Goal: Task Accomplishment & Management: Complete application form

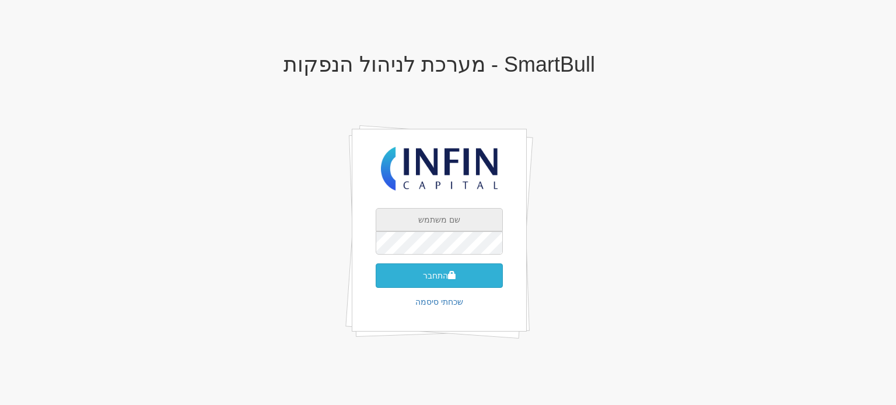
type input "shoval@infin.co.il"
click at [430, 270] on button "התחבר" at bounding box center [439, 276] width 127 height 24
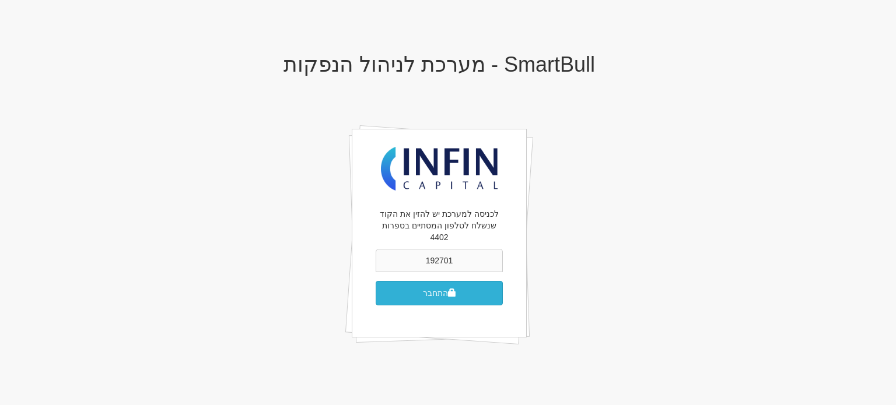
type input "192701"
click at [429, 281] on button "התחבר" at bounding box center [439, 293] width 127 height 24
click at [429, 282] on button "התחבר" at bounding box center [439, 293] width 127 height 24
type input "636626"
click at [376, 281] on button "התחבר" at bounding box center [439, 293] width 127 height 24
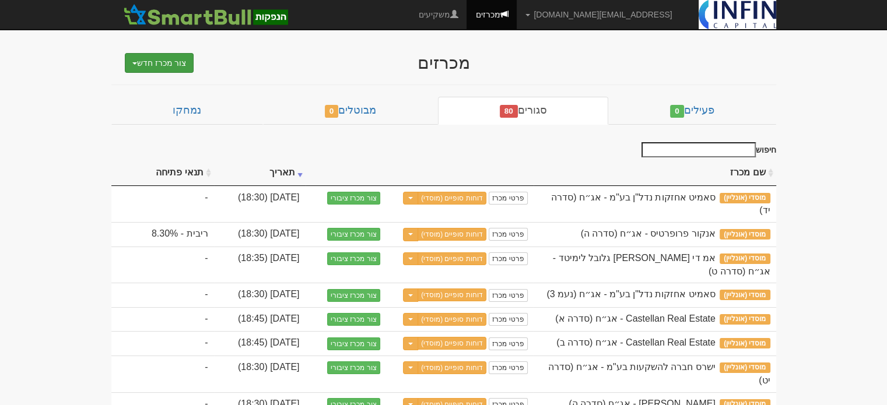
click at [169, 61] on button "צור מכרז חדש" at bounding box center [159, 63] width 69 height 20
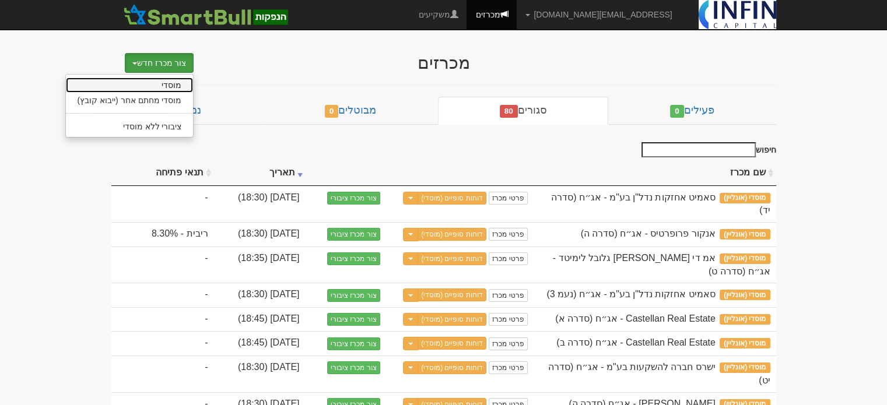
click at [165, 80] on link "מוסדי" at bounding box center [130, 85] width 128 height 15
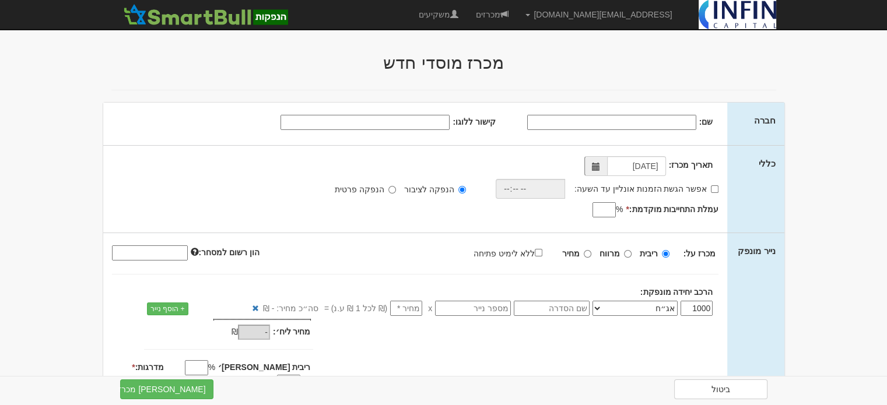
click at [598, 122] on input "שם:" at bounding box center [611, 122] width 169 height 15
click at [597, 167] on span at bounding box center [596, 167] width 8 height 8
type input "אנקור פרטפרטיס"
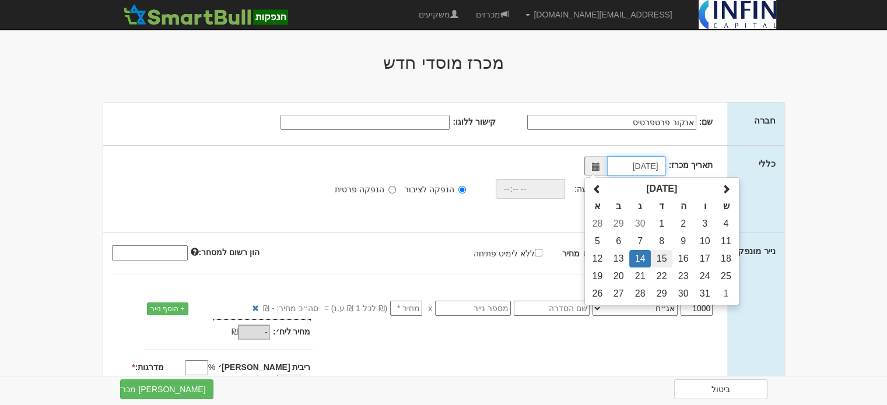
click at [660, 256] on td "15" at bounding box center [662, 258] width 22 height 17
type input "[DATE]"
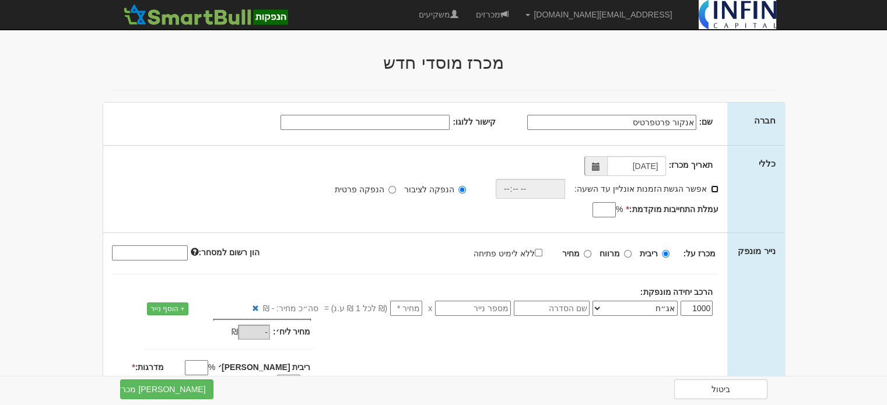
click at [712, 188] on input "אפשר הגשת הזמנות אונליין עד השעה:" at bounding box center [715, 189] width 8 height 8
checkbox input "true"
click at [546, 185] on input "time" at bounding box center [527, 189] width 69 height 20
type input "18:30"
click at [605, 209] on input "עמלת התחייבות מוקדמת: *" at bounding box center [604, 209] width 23 height 15
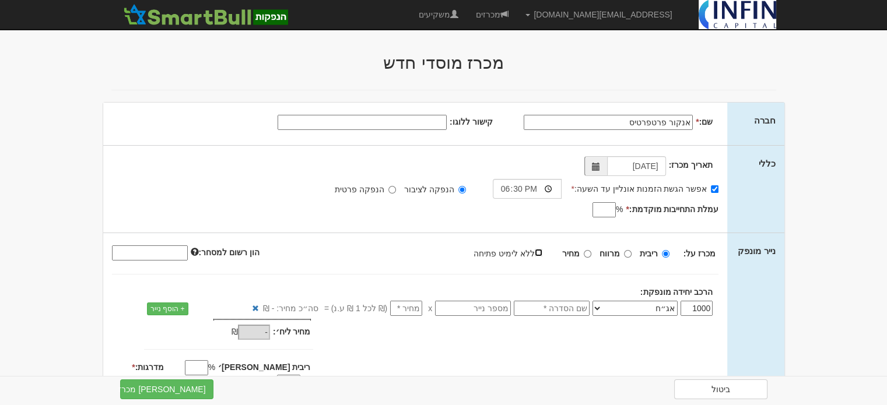
click at [542, 252] on input "ללא לימיט פתיחה" at bounding box center [539, 253] width 8 height 8
checkbox input "true"
click at [555, 307] on input "text" at bounding box center [552, 308] width 76 height 15
type input "סדרה ה"
click at [488, 309] on input "text" at bounding box center [473, 308] width 76 height 15
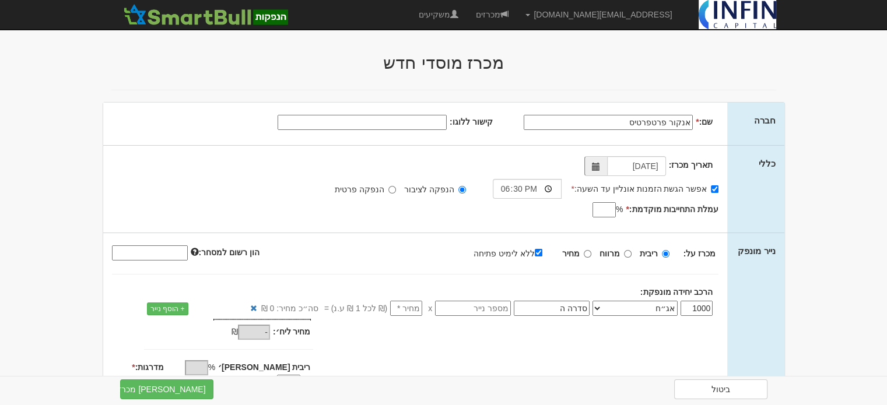
click at [345, 277] on div "מכרז על: ריבית מרווח מחיר ללא לימיט פתיחה" at bounding box center [415, 271] width 607 height 54
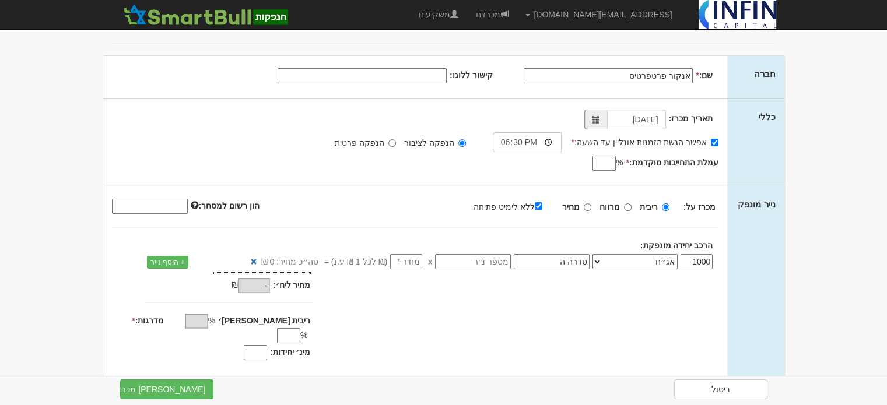
scroll to position [70, 0]
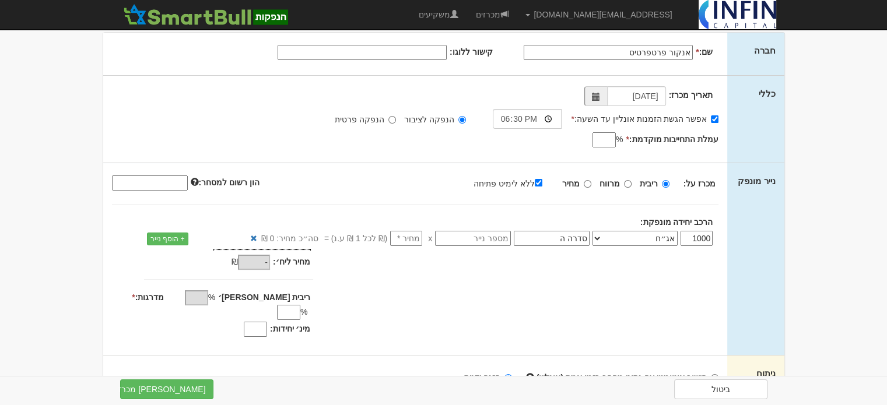
click at [254, 322] on input "מינ׳ יחידות:" at bounding box center [255, 329] width 23 height 15
type input "800"
click at [277, 305] on input "מדרגות: *" at bounding box center [288, 312] width 23 height 15
type input "0.01"
click at [386, 294] on div "מחיר מינ׳: - ₪ * -" at bounding box center [415, 300] width 625 height 103
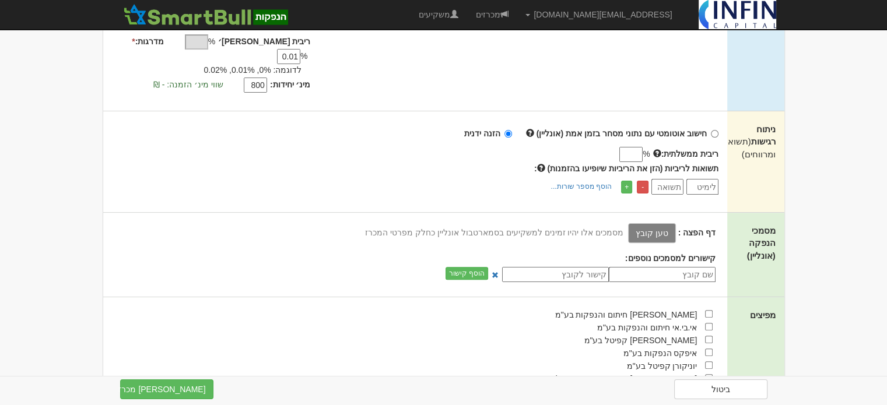
scroll to position [327, 0]
click at [709, 335] on input "checkbox" at bounding box center [709, 339] width 8 height 8
checkbox input "true"
click at [391, 162] on div "תשואות לריביות (הזן את הריביות שיופיעו בהזמנות) : - +" at bounding box center [415, 178] width 607 height 32
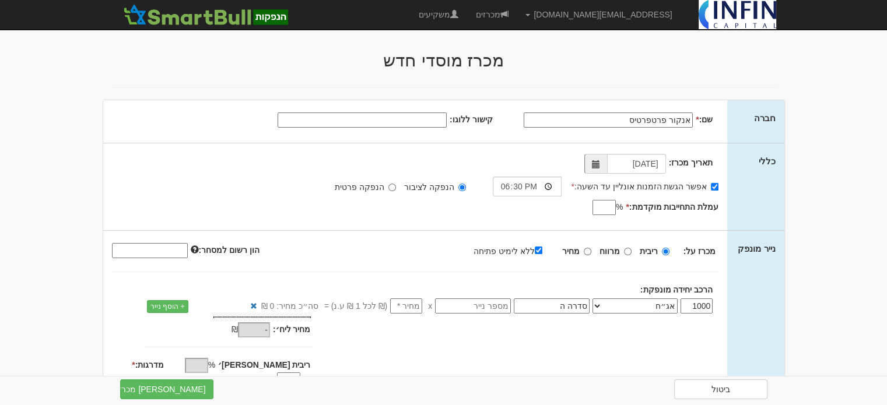
scroll to position [0, 0]
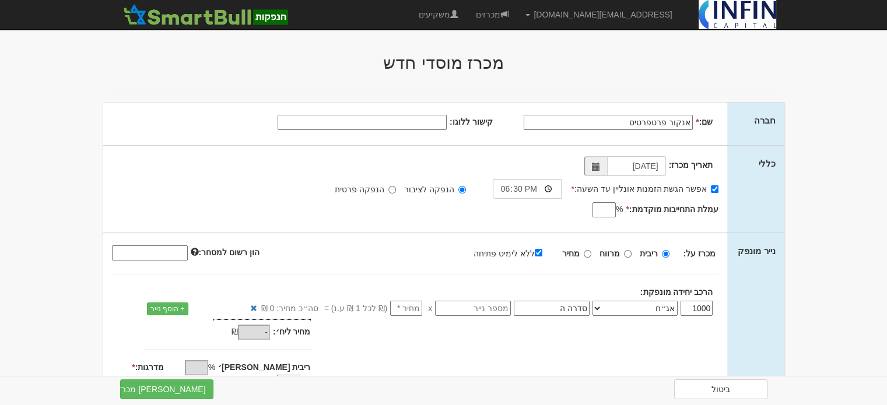
paste input "https://maya.tase.co.il/documents/logos/he-IL/001683.jpg"
type input "https://maya.tase.co.il/documents/logos/he-IL/001683.jpg"
click at [240, 132] on div "שם: * אנקור פרטפרטיס קישור ללוגו:" at bounding box center [415, 124] width 625 height 43
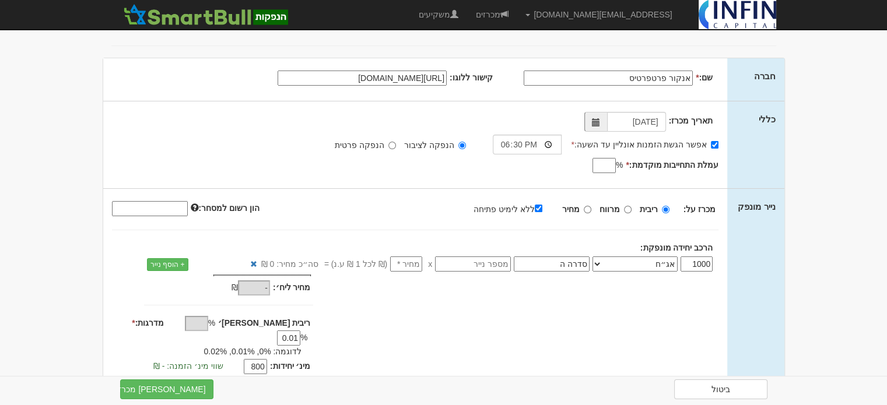
scroll to position [47, 0]
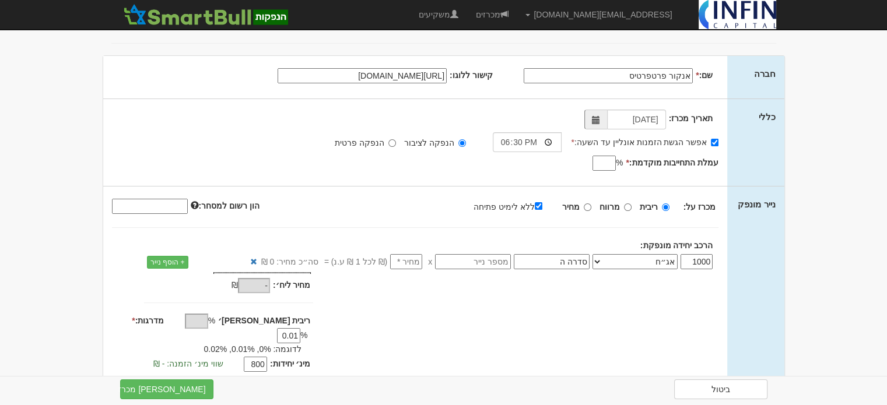
click at [606, 160] on input "עמלת התחייבות מוקדמת: *" at bounding box center [604, 163] width 23 height 15
type input "0.6"
click at [551, 174] on div "תאריך מכרז: 15/10/2025 אפשר הגשת הזמנות אונליין עד השעה: * 18:30 * % 0.6" at bounding box center [415, 142] width 625 height 87
click at [384, 212] on div "מכרז על: ריבית מרווח מחיר ללא לימיט פתיחה" at bounding box center [415, 206] width 625 height 19
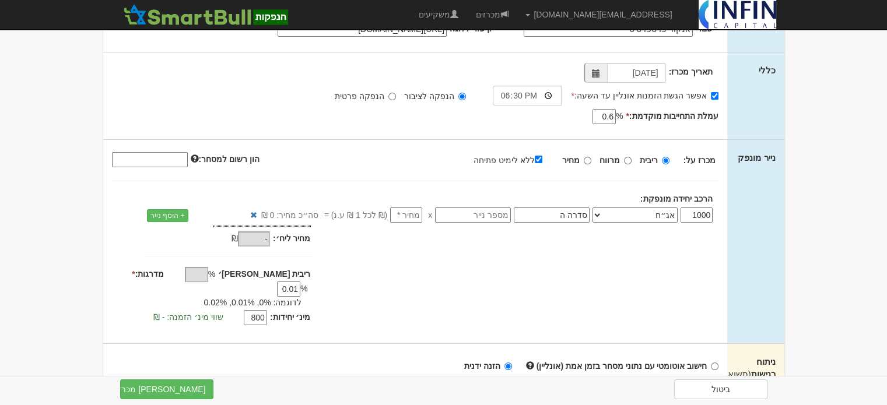
scroll to position [117, 0]
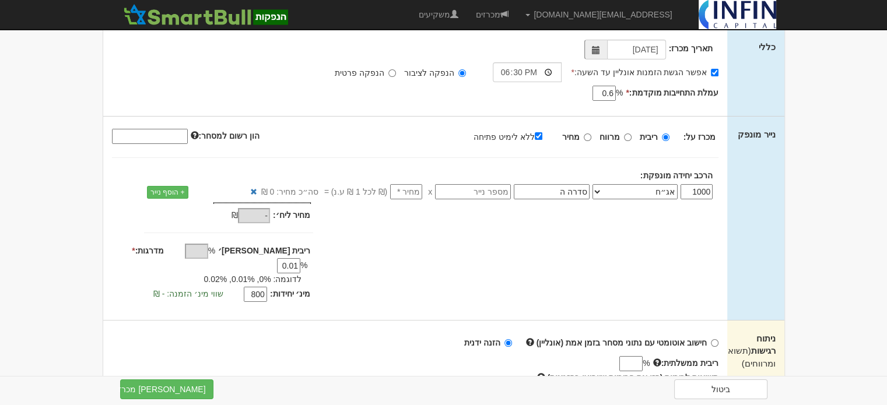
click at [404, 193] on input "number" at bounding box center [406, 191] width 32 height 15
click at [196, 386] on button "צור מכרז" at bounding box center [166, 390] width 93 height 20
type input "1"
type input "1,000"
type input "1"
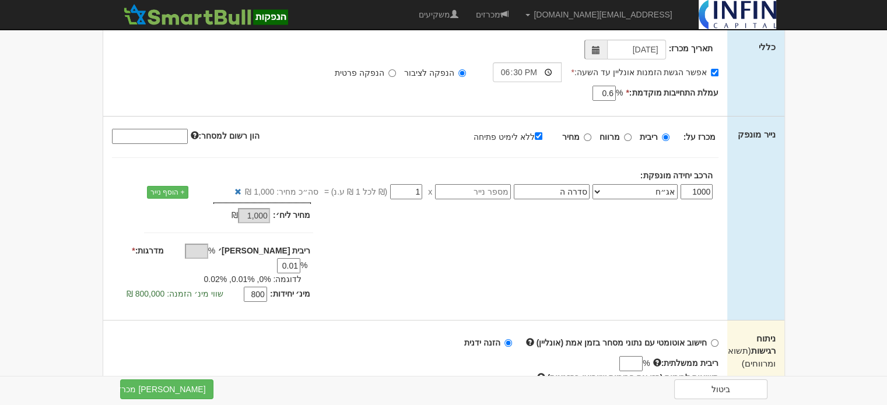
click at [405, 268] on div "מחיר מינ׳: 1,000 ₪ * %" at bounding box center [415, 253] width 625 height 103
click at [191, 388] on button "צור מכרז" at bounding box center [166, 390] width 93 height 20
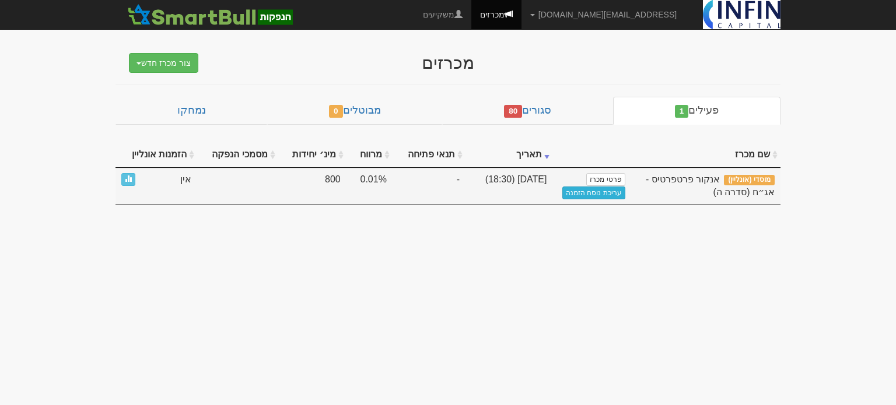
click at [607, 193] on link "עריכת נוסח הזמנה" at bounding box center [593, 193] width 63 height 13
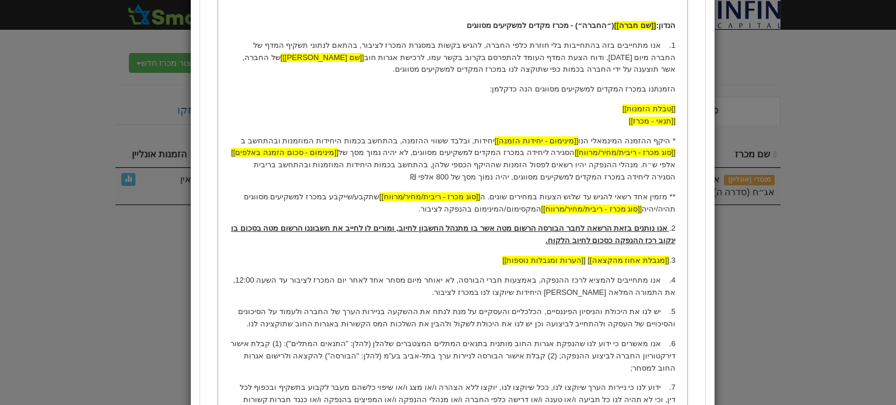
scroll to position [253, 0]
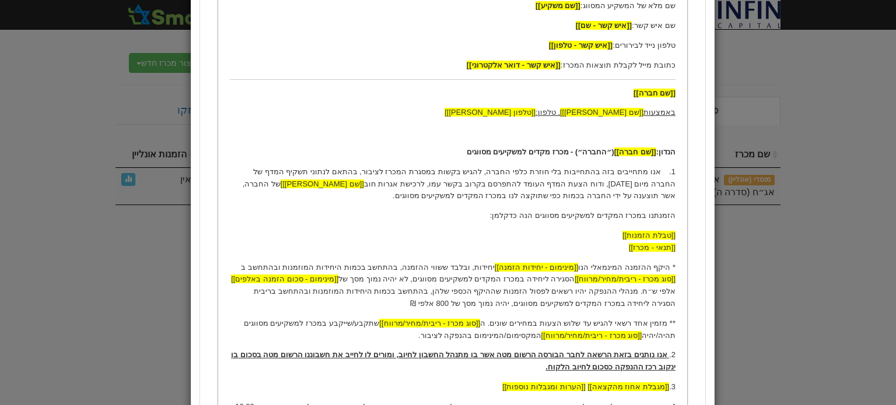
click at [170, 274] on div "נוסח הזמנה למשקיעים ×" at bounding box center [448, 202] width 896 height 405
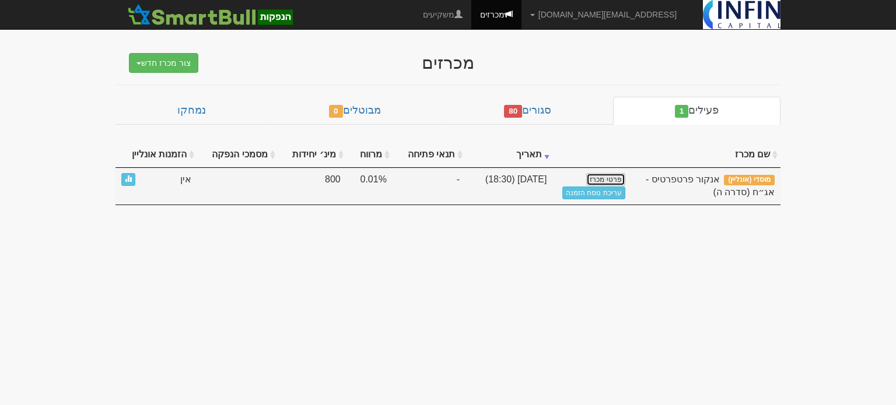
click at [612, 180] on link "פרטי מכרז" at bounding box center [605, 179] width 38 height 13
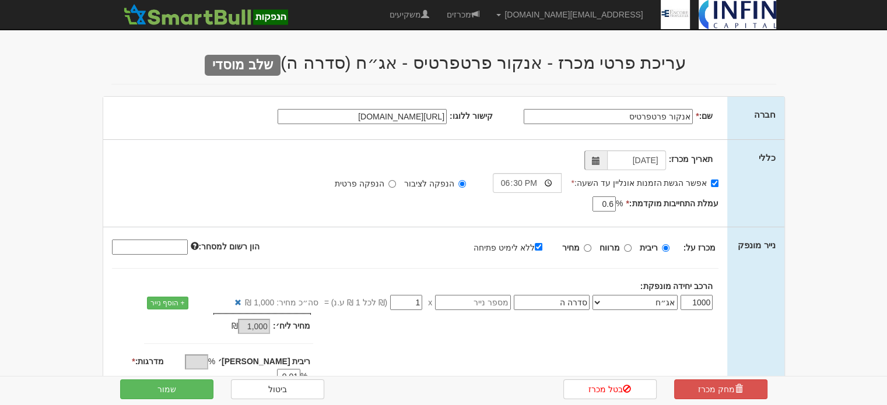
click at [479, 299] on input "text" at bounding box center [473, 302] width 76 height 15
type input "1226844"
click at [195, 388] on button "שמור" at bounding box center [166, 390] width 93 height 20
